Goal: Navigation & Orientation: Find specific page/section

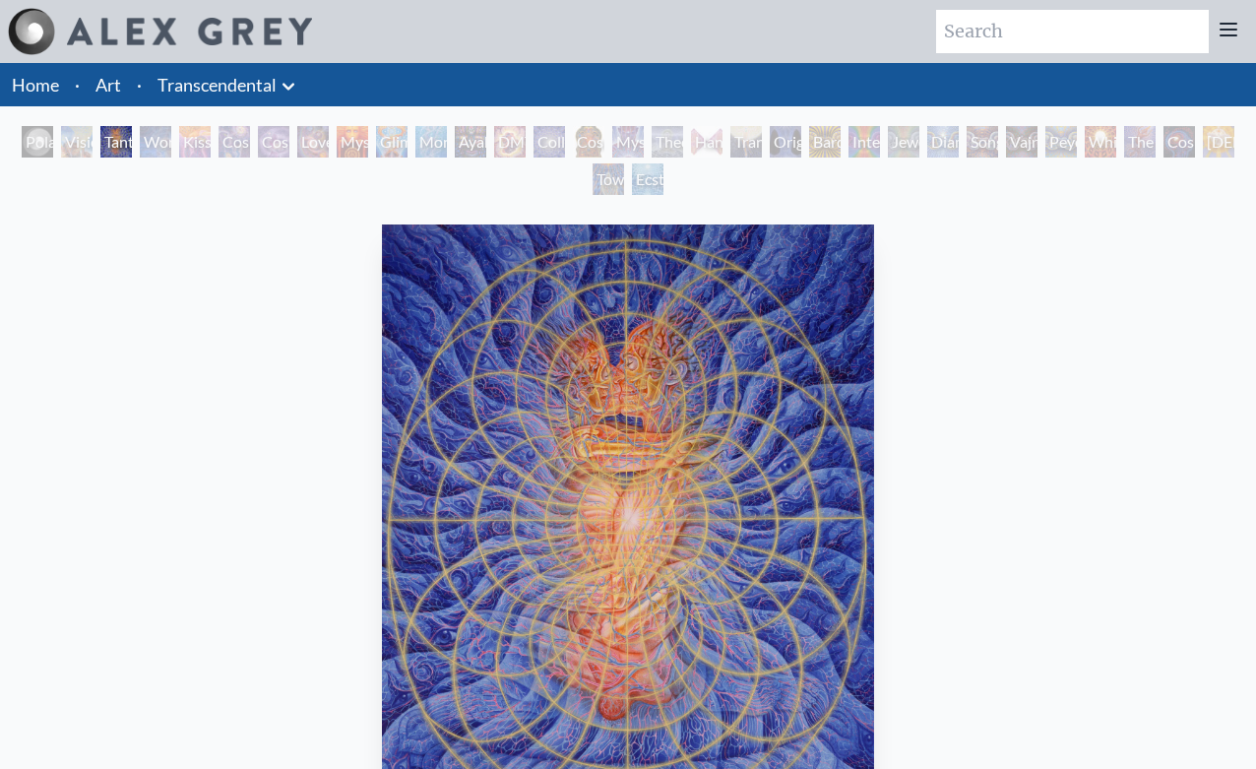
click at [180, 22] on img at bounding box center [189, 32] width 245 height 28
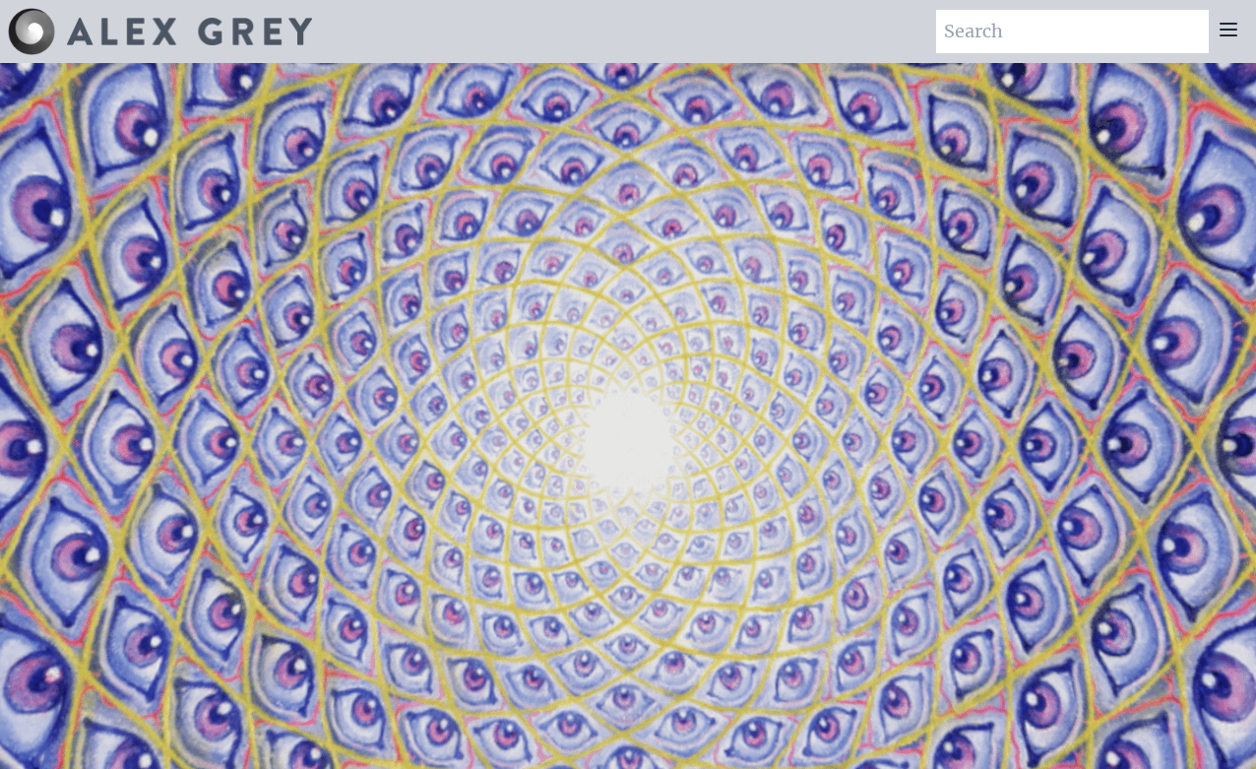
click at [1228, 24] on icon at bounding box center [1229, 30] width 16 height 12
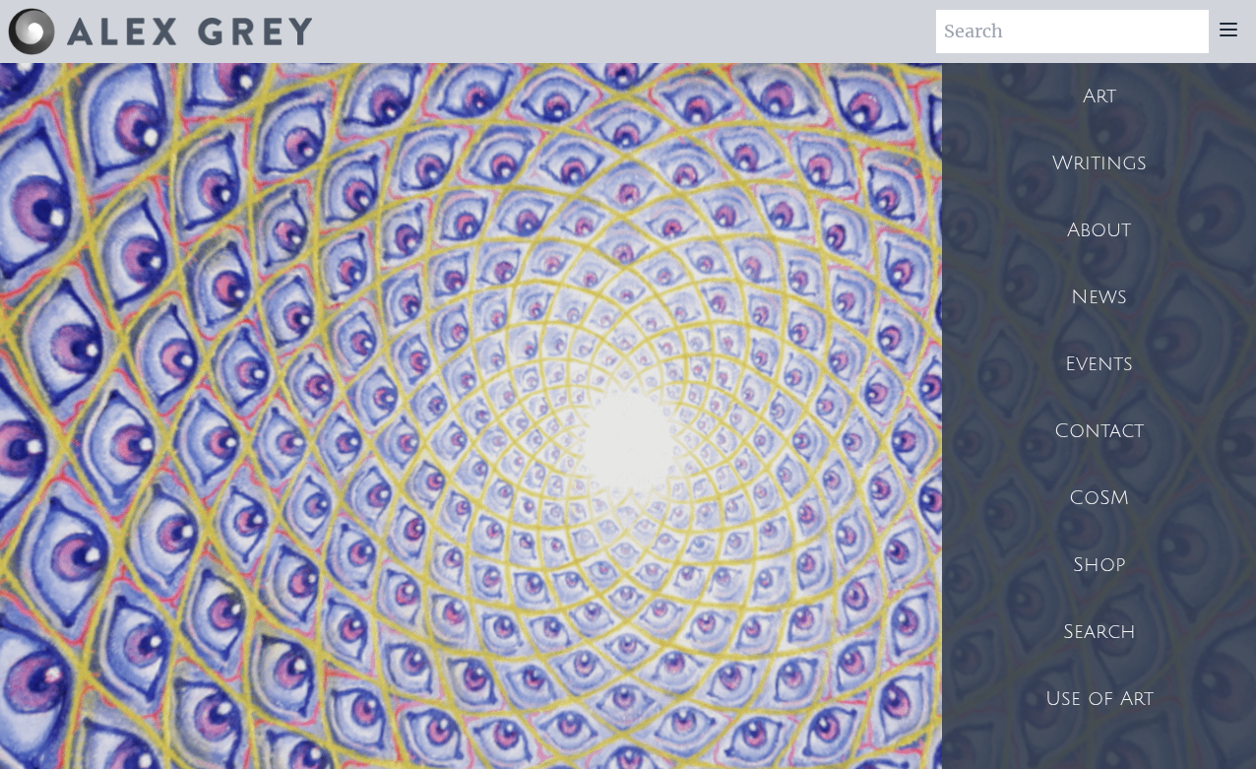
click at [1109, 568] on div "Shop" at bounding box center [1099, 565] width 314 height 67
